Goal: Task Accomplishment & Management: Use online tool/utility

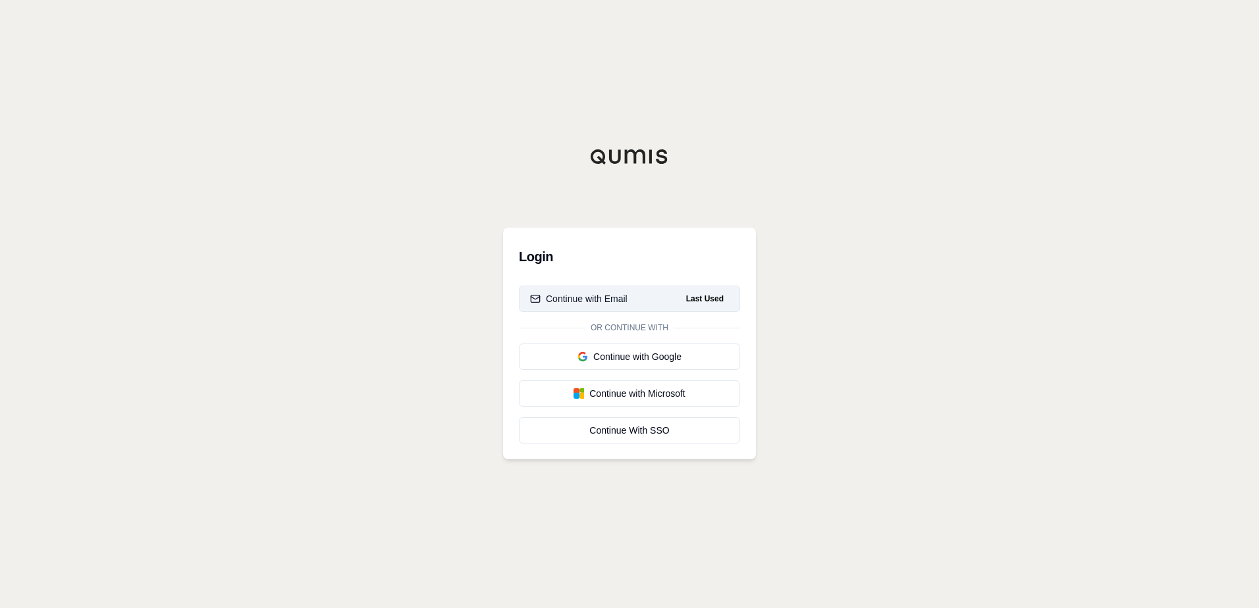
click at [587, 294] on div "Continue with Email" at bounding box center [578, 298] width 97 height 13
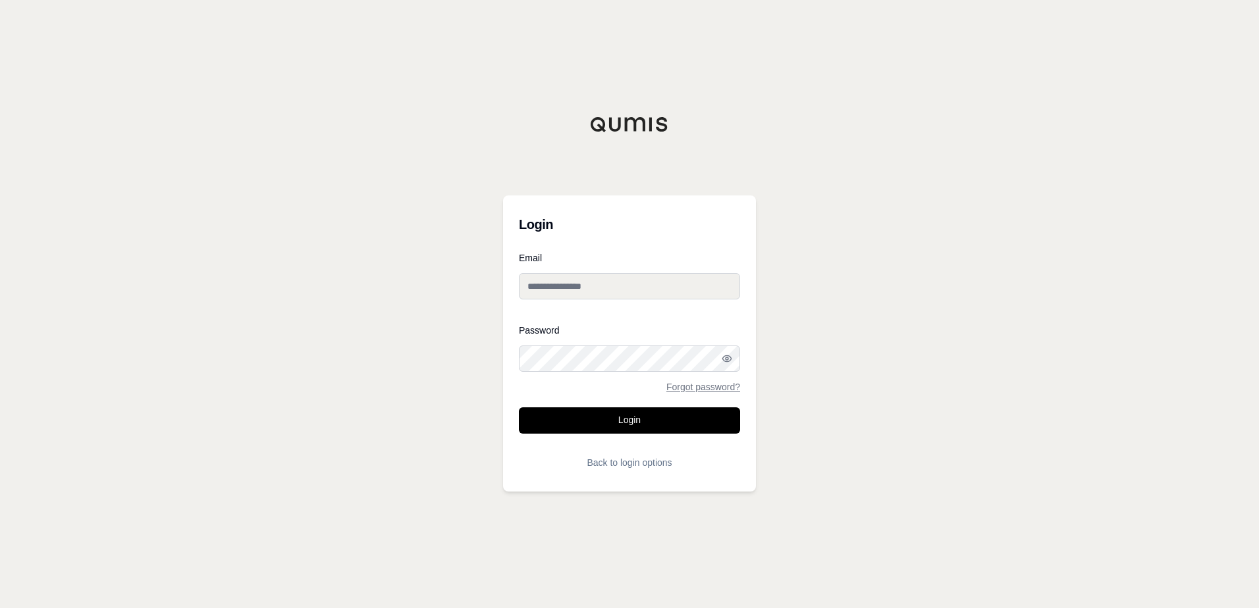
click at [576, 278] on input "Email" at bounding box center [629, 286] width 221 height 26
type input "**********"
click at [727, 357] on circle "button" at bounding box center [726, 358] width 3 height 3
click at [725, 357] on line "button" at bounding box center [726, 358] width 9 height 9
click at [519, 372] on div at bounding box center [519, 372] width 0 height 0
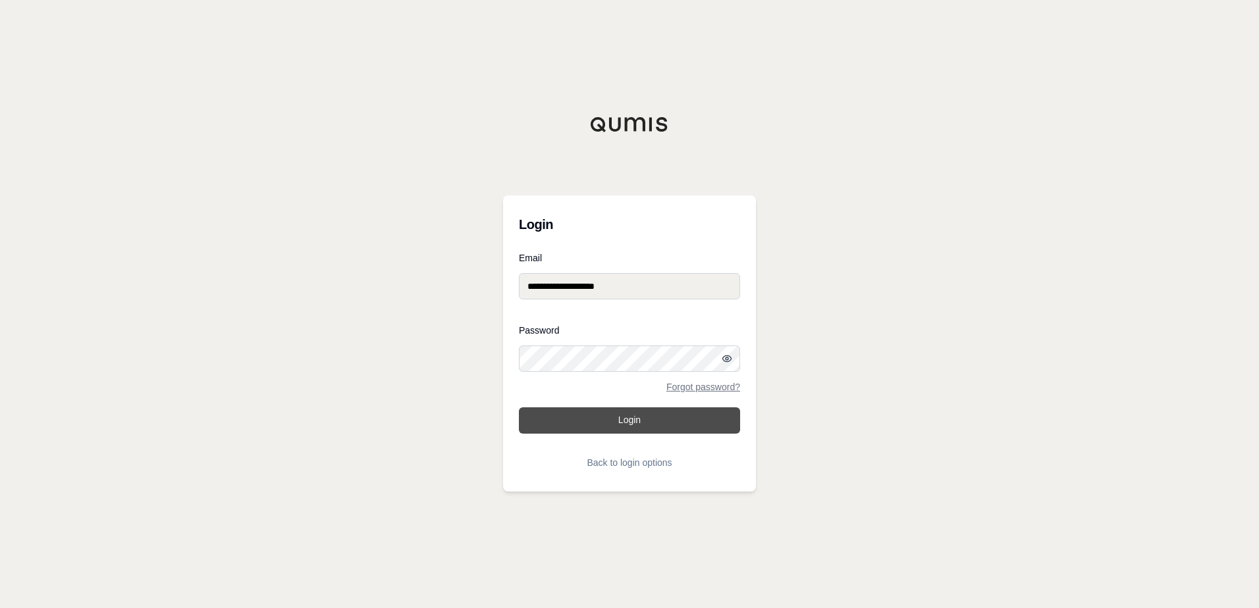
click at [643, 416] on button "Login" at bounding box center [629, 421] width 221 height 26
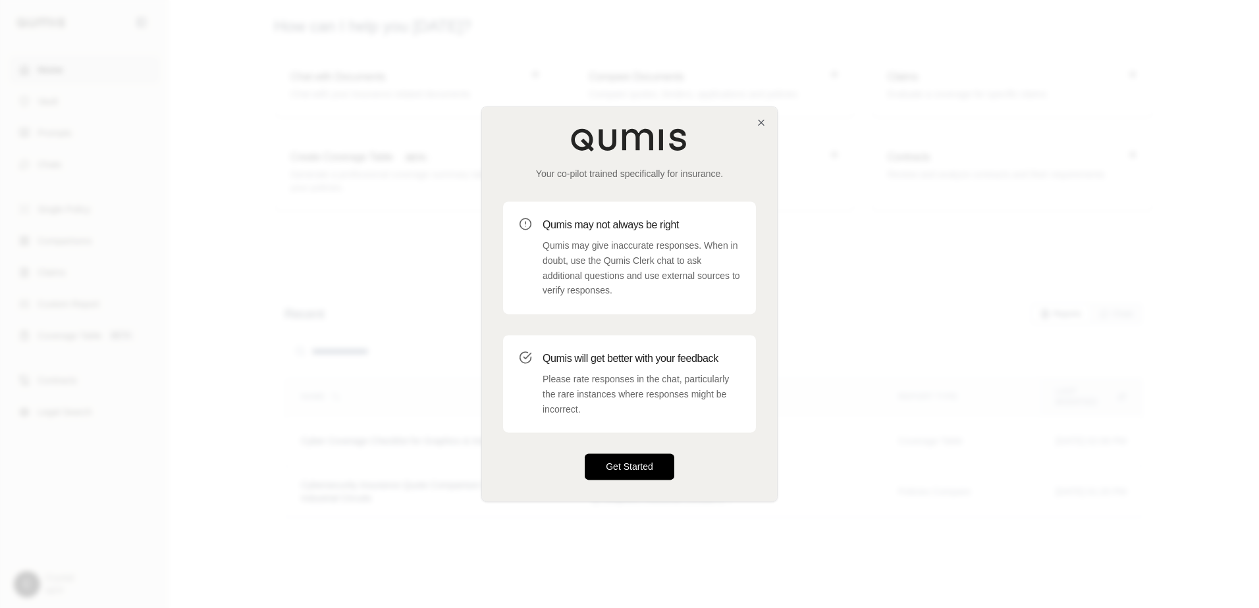
click at [628, 467] on button "Get Started" at bounding box center [630, 467] width 90 height 26
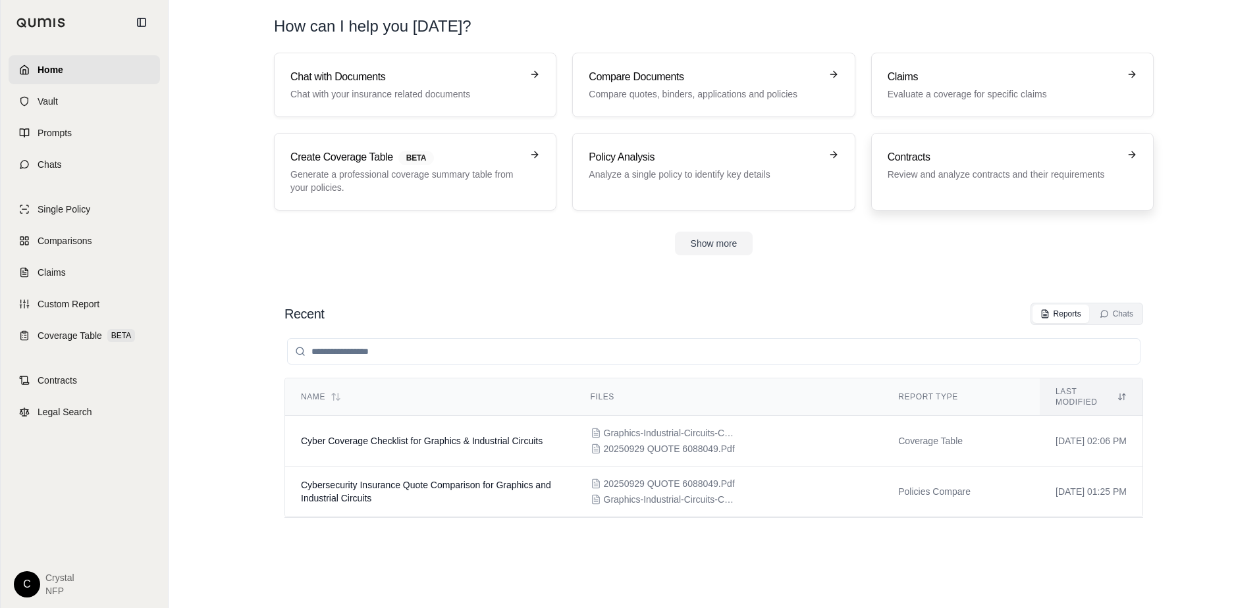
click at [983, 162] on h3 "Contracts" at bounding box center [1002, 157] width 231 height 16
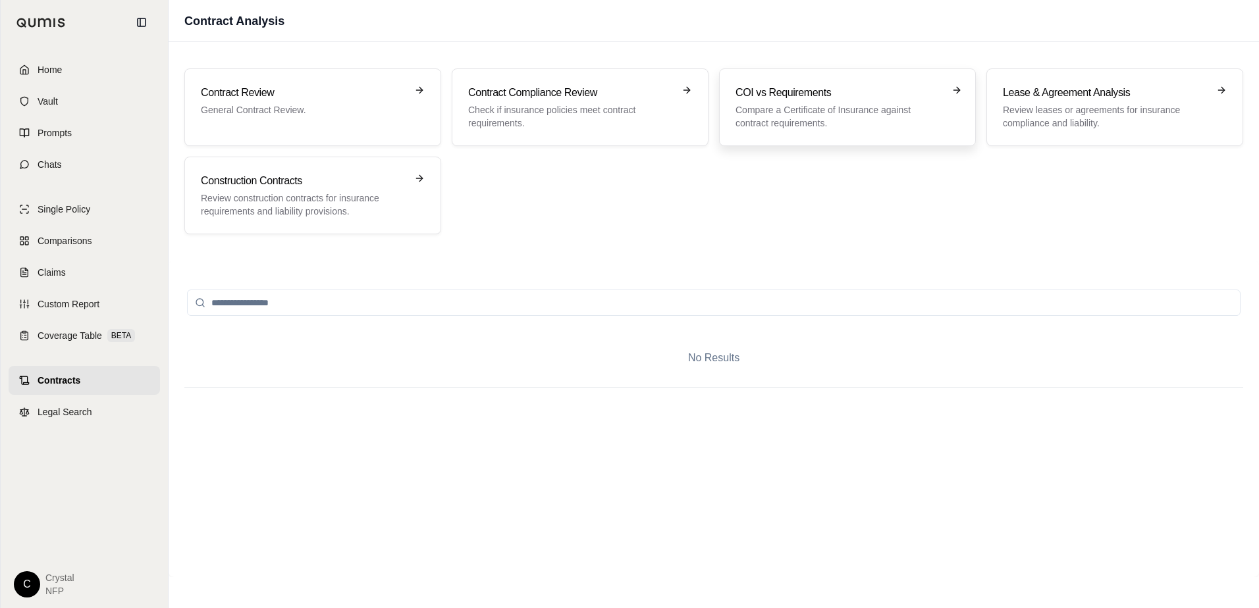
click at [781, 101] on div "COI vs Requirements Compare a Certificate of Insurance against contract require…" at bounding box center [837, 107] width 205 height 45
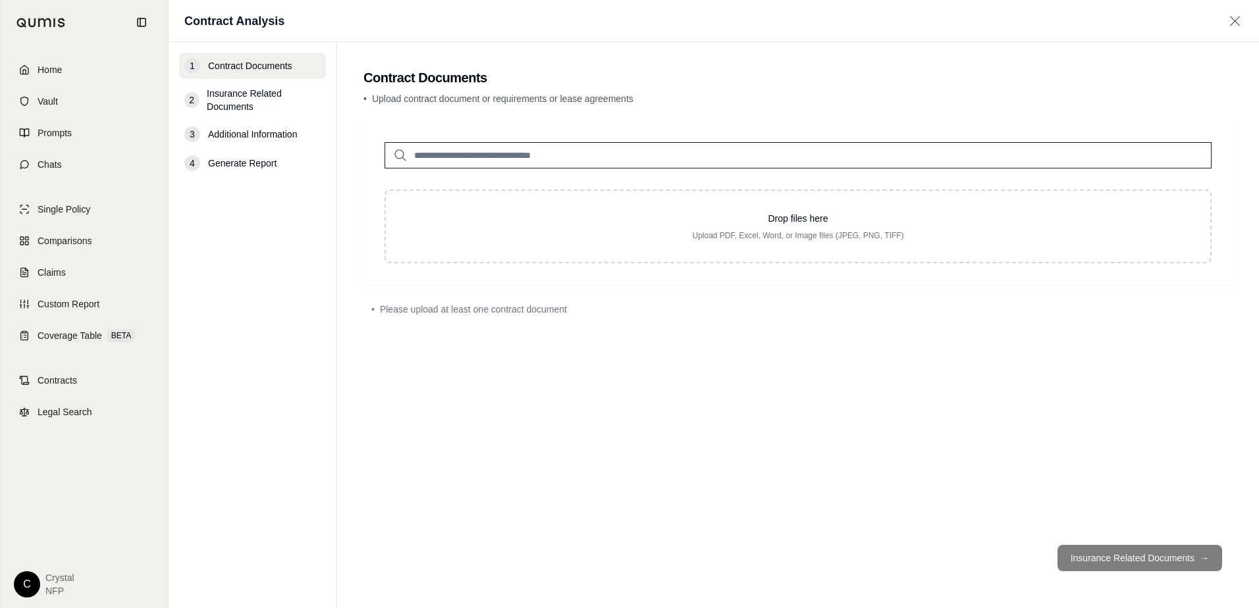
click at [610, 154] on input "search" at bounding box center [797, 155] width 827 height 26
click at [610, 155] on input "search" at bounding box center [797, 155] width 827 height 26
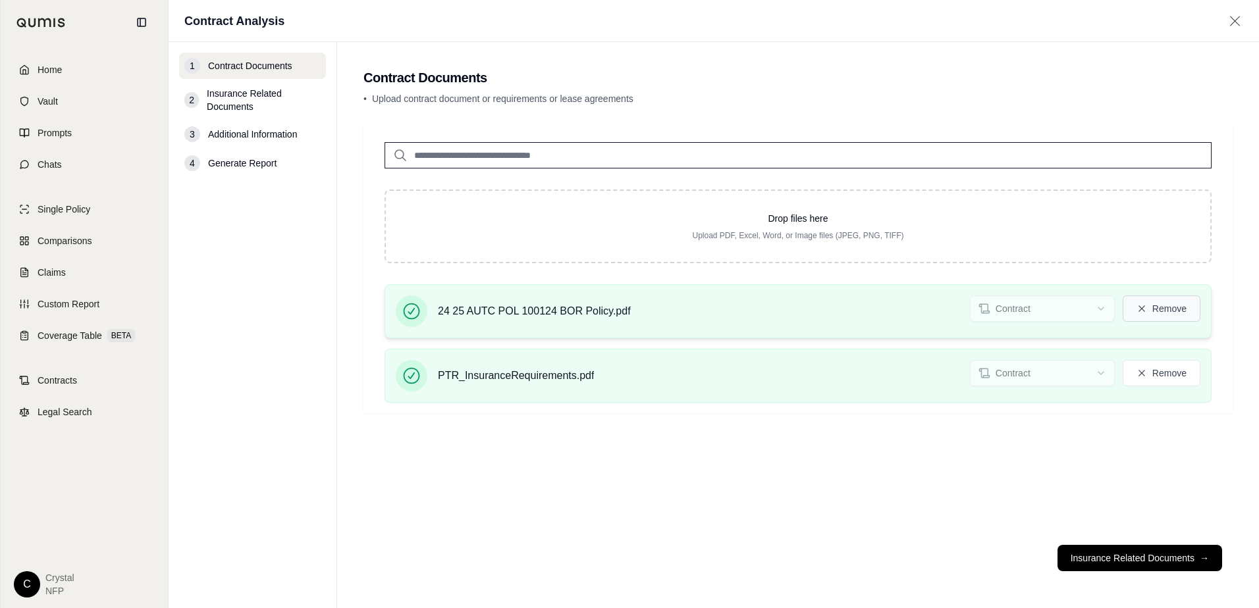
click at [1149, 310] on button "Remove" at bounding box center [1161, 309] width 78 height 26
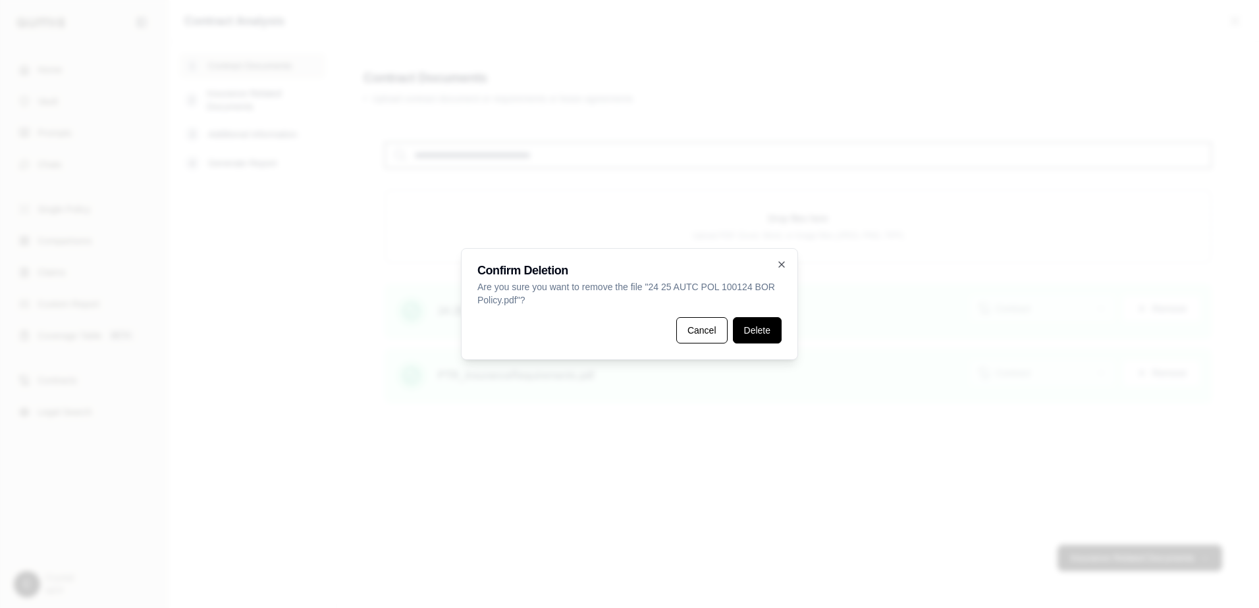
click at [761, 332] on button "Delete" at bounding box center [757, 330] width 49 height 26
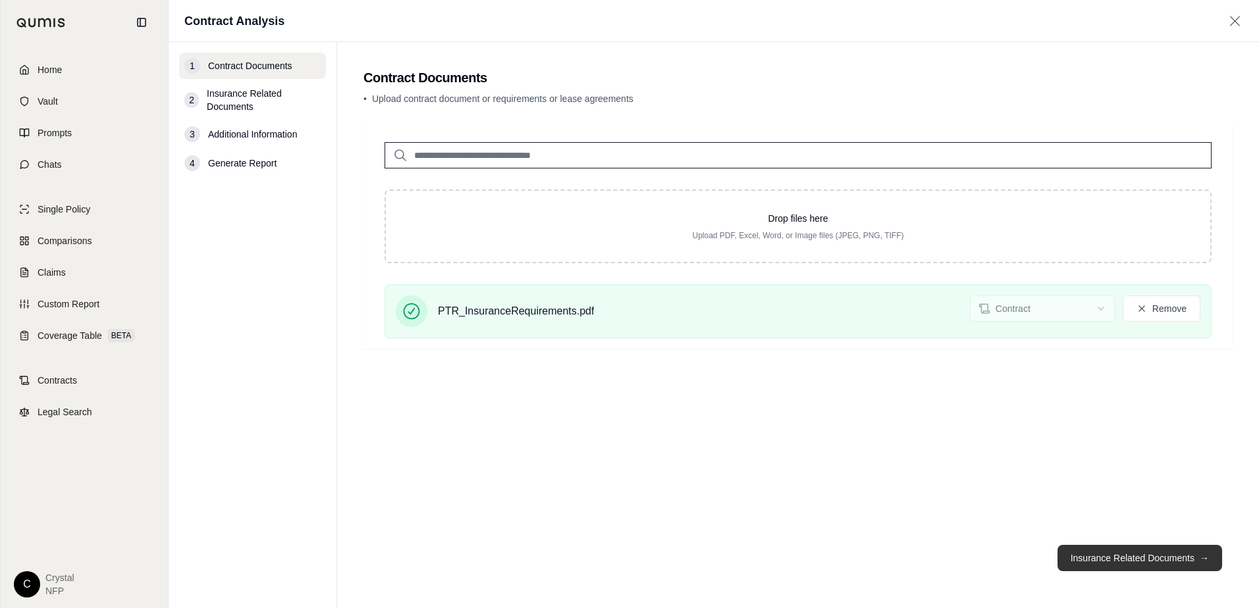
click at [1095, 555] on button "Insurance Related Documents →" at bounding box center [1139, 558] width 165 height 26
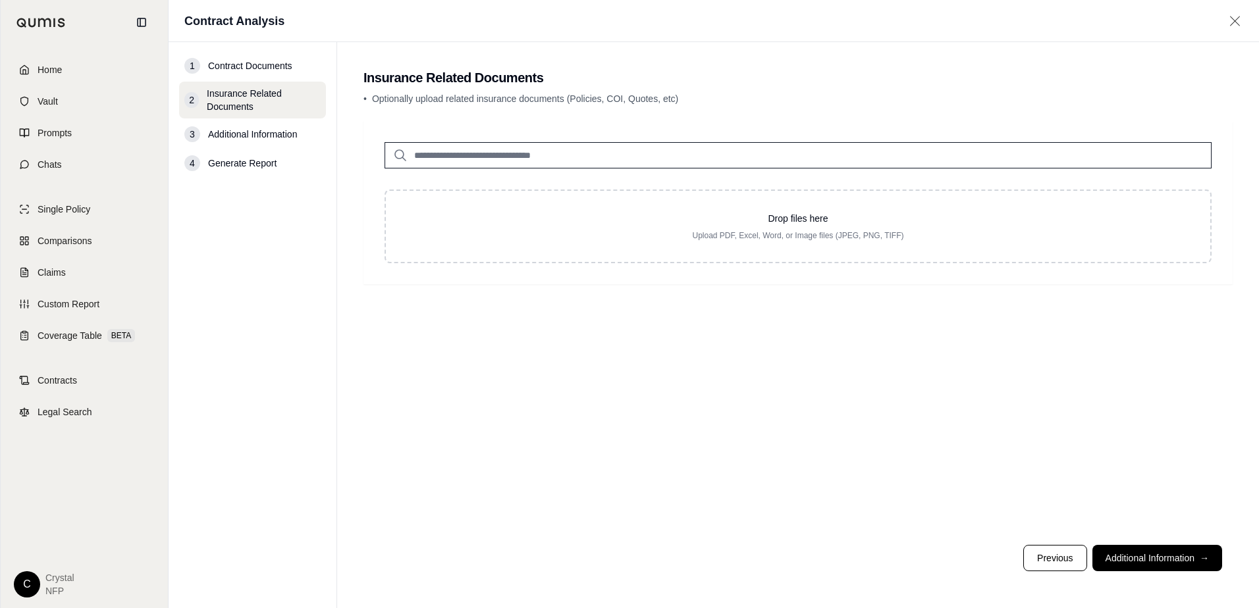
click at [396, 155] on icon at bounding box center [400, 155] width 16 height 16
click at [406, 157] on icon at bounding box center [400, 155] width 16 height 16
click at [424, 157] on input "search" at bounding box center [797, 155] width 827 height 26
type input "*****"
drag, startPoint x: 481, startPoint y: 151, endPoint x: 382, endPoint y: 149, distance: 98.8
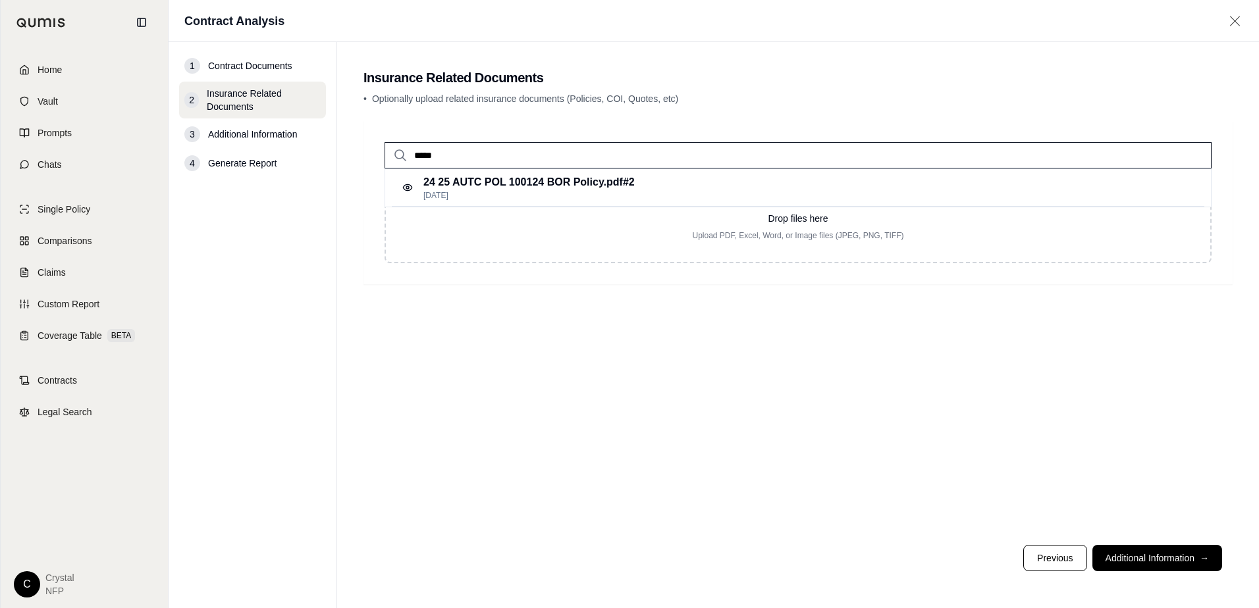
click at [382, 149] on div "*****" at bounding box center [797, 144] width 869 height 47
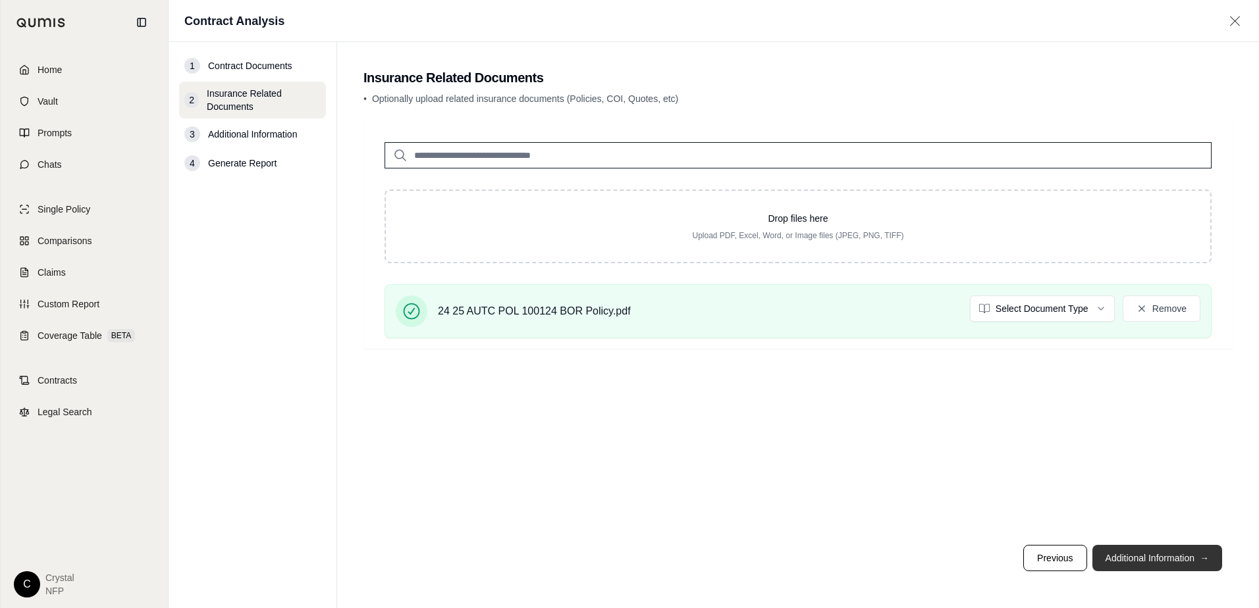
click at [1119, 550] on button "Additional Information →" at bounding box center [1157, 558] width 130 height 26
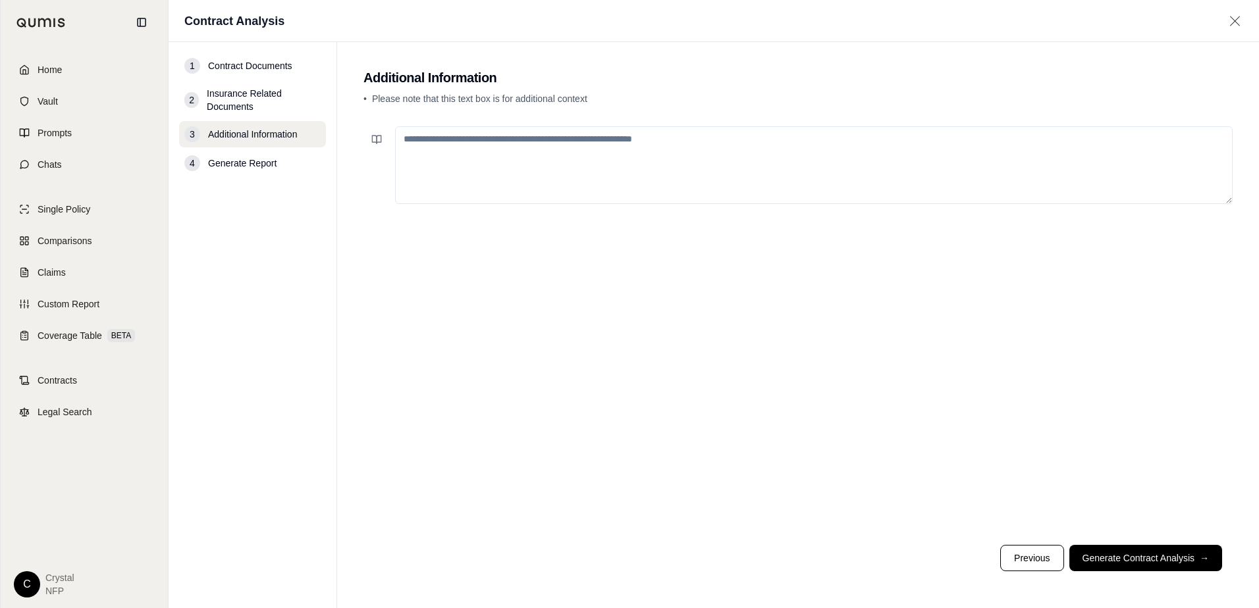
click at [581, 146] on textarea at bounding box center [813, 165] width 837 height 78
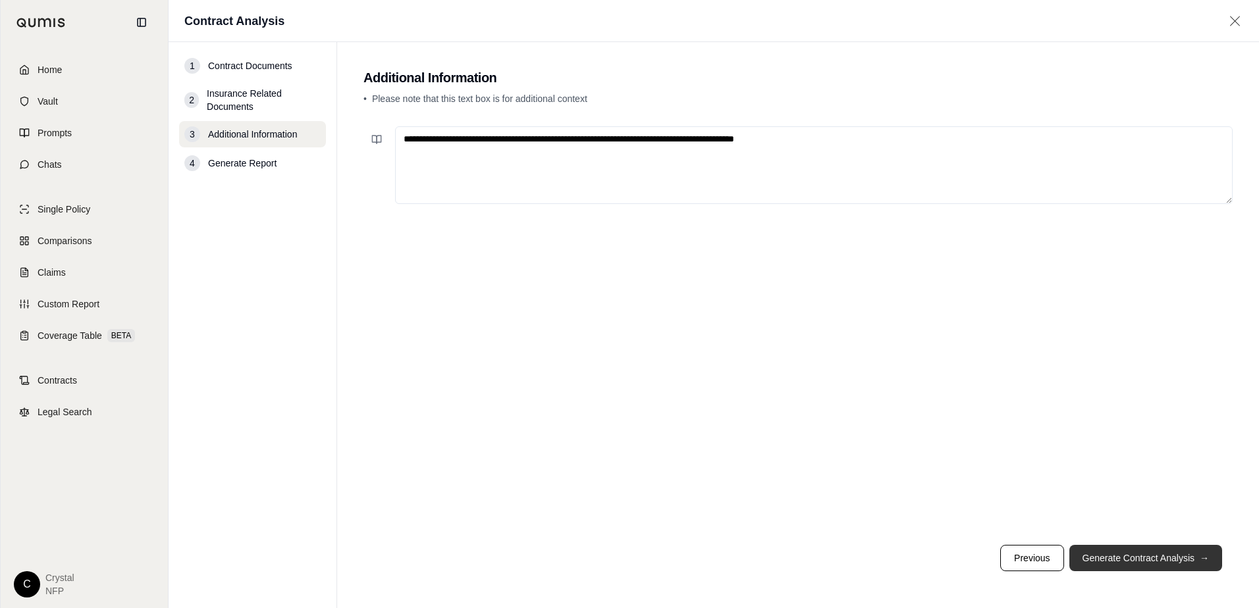
type textarea "**********"
click at [1093, 550] on button "Generate Contract Analysis →" at bounding box center [1145, 558] width 153 height 26
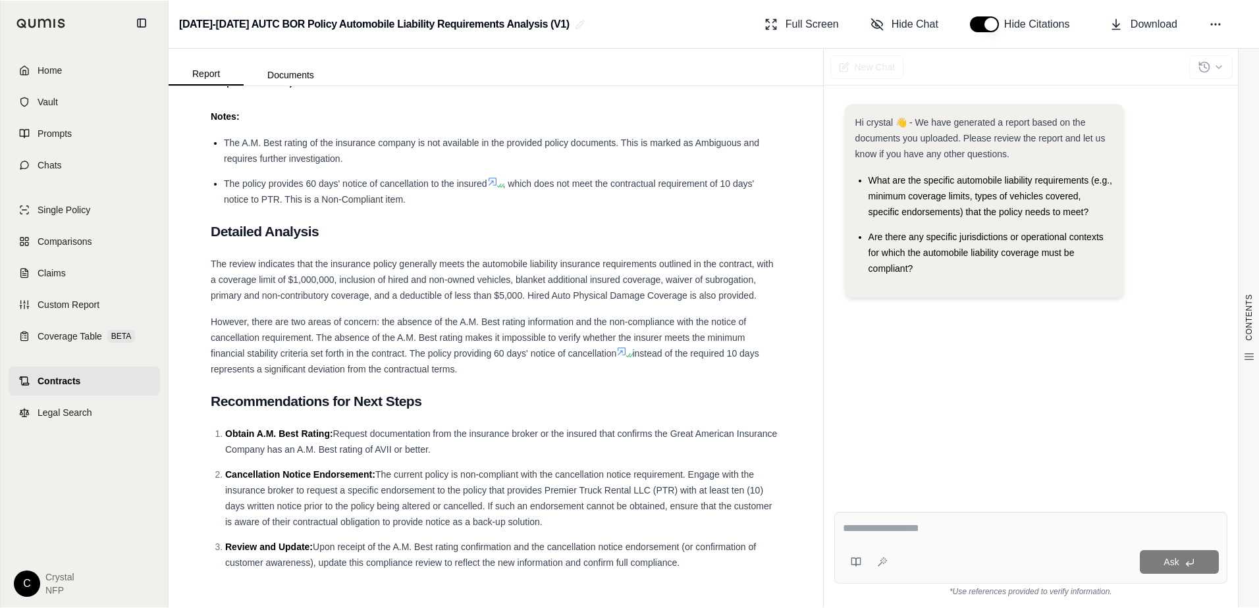
scroll to position [1590, 0]
